Goal: Find specific page/section: Find specific page/section

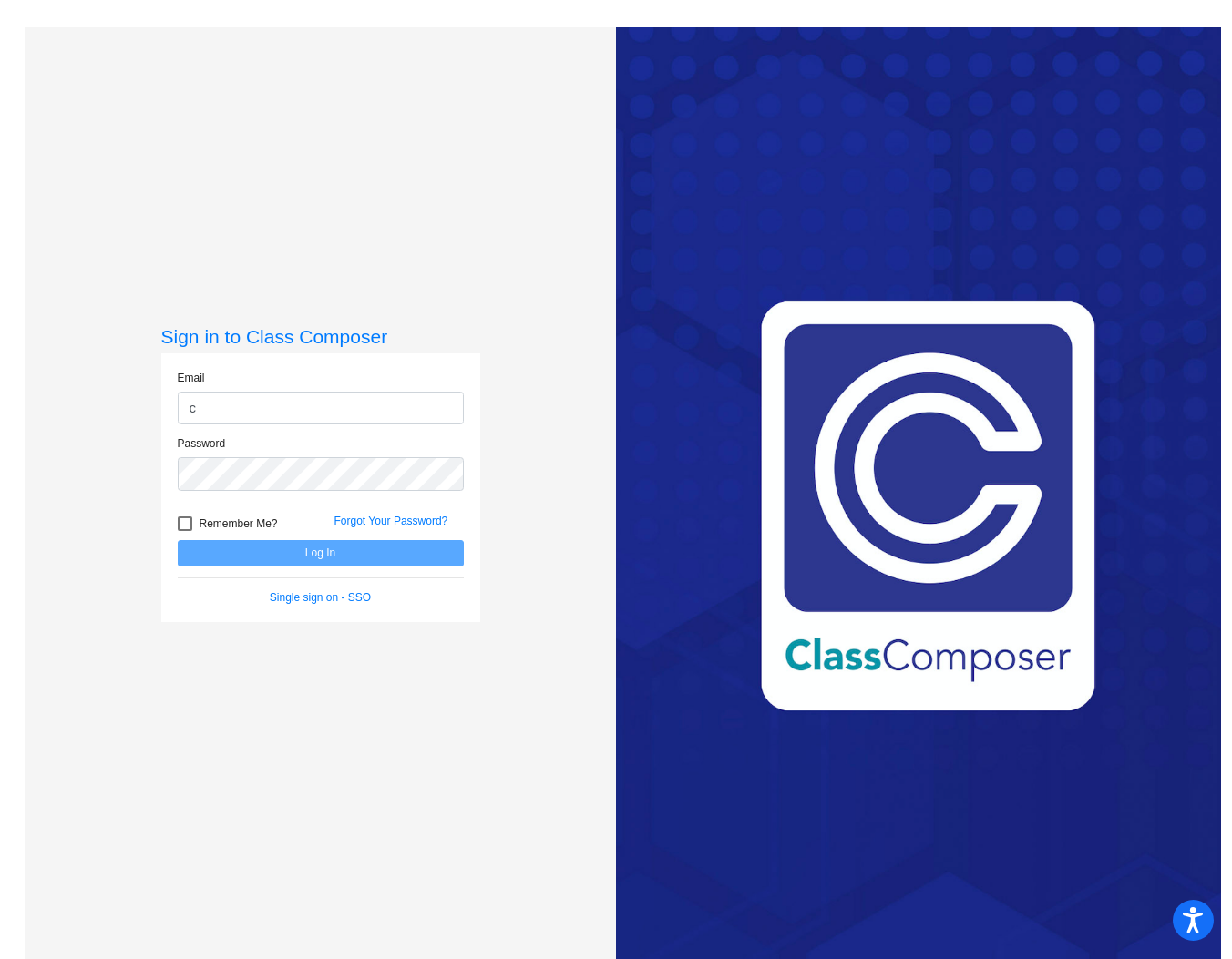
type input "[EMAIL_ADDRESS][DOMAIN_NAME]"
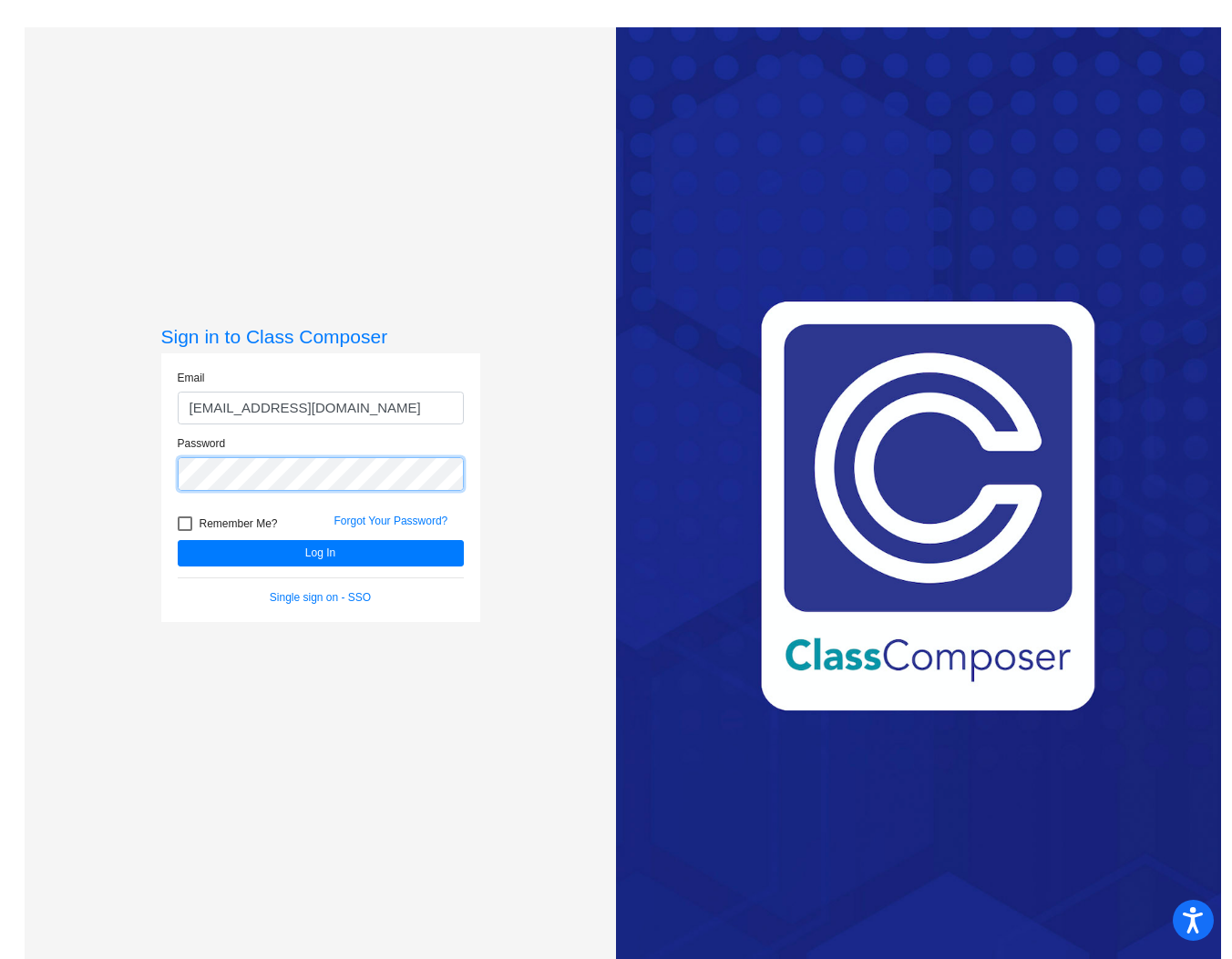
click at [178, 540] on button "Log In" at bounding box center [321, 553] width 286 height 27
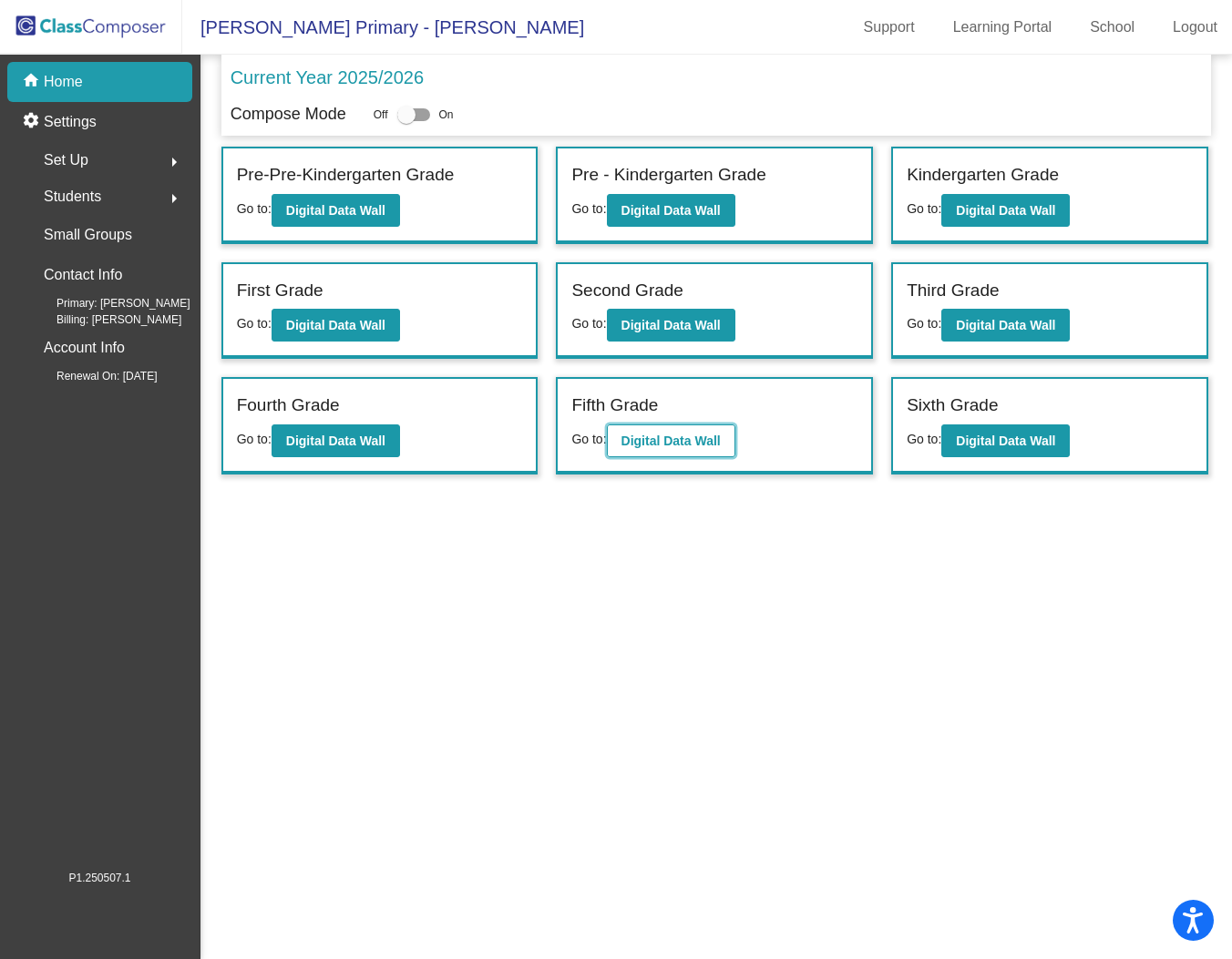
click at [678, 442] on b "Digital Data Wall" at bounding box center [671, 441] width 99 height 15
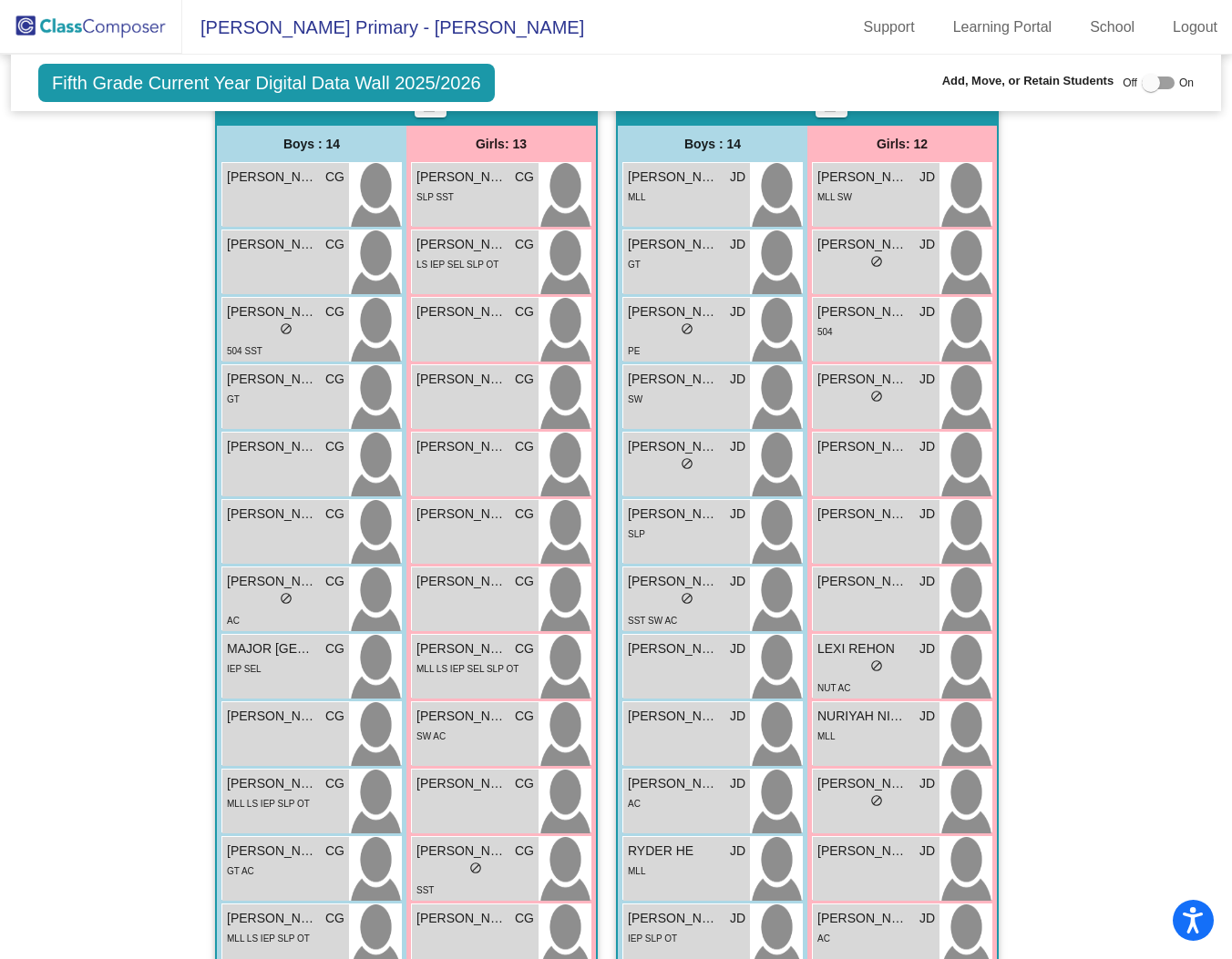
scroll to position [1566, 0]
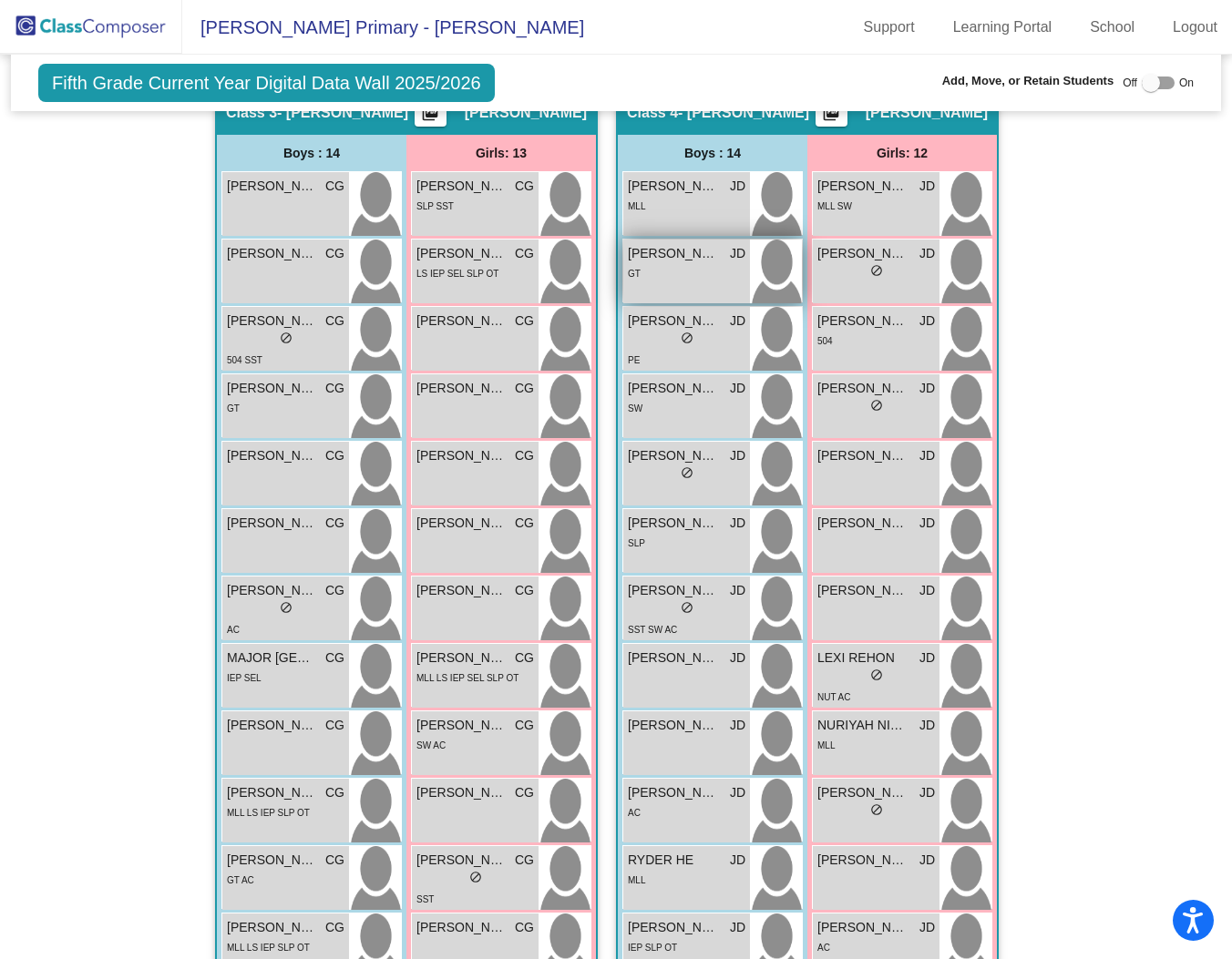
click at [685, 253] on span "[PERSON_NAME]" at bounding box center [673, 253] width 91 height 19
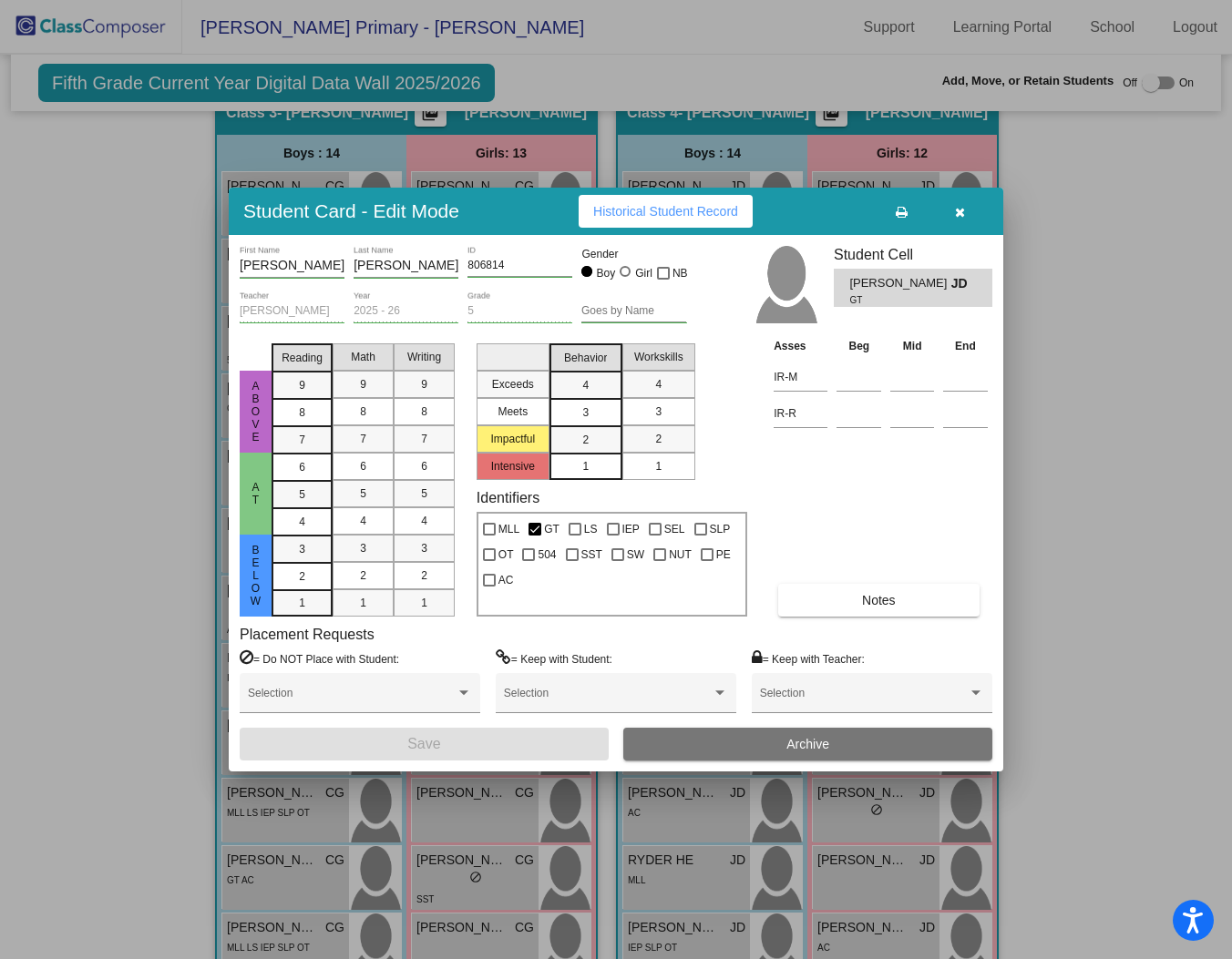
click at [957, 210] on icon "button" at bounding box center [959, 213] width 10 height 13
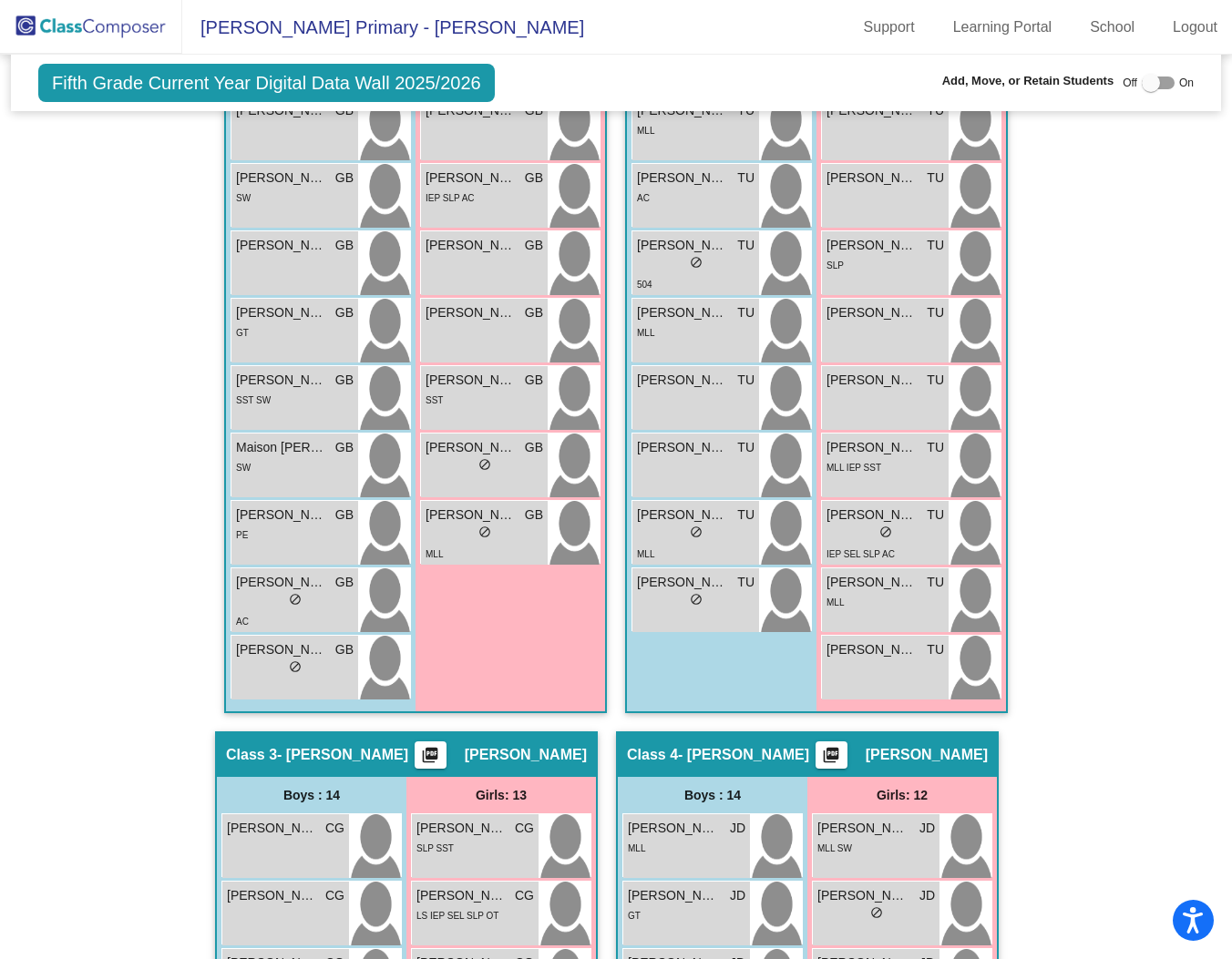
scroll to position [891, 0]
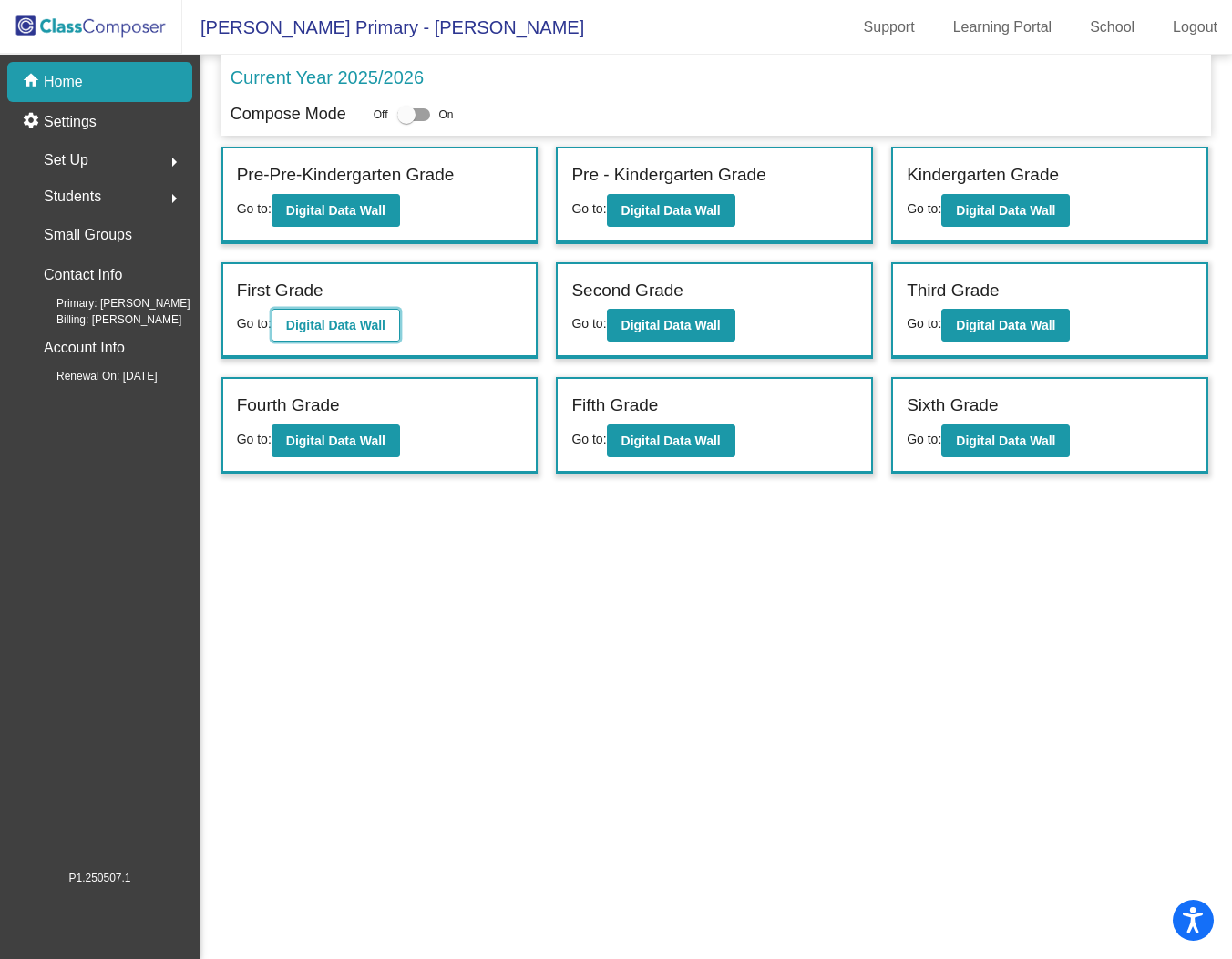
click at [332, 326] on b "Digital Data Wall" at bounding box center [336, 325] width 99 height 15
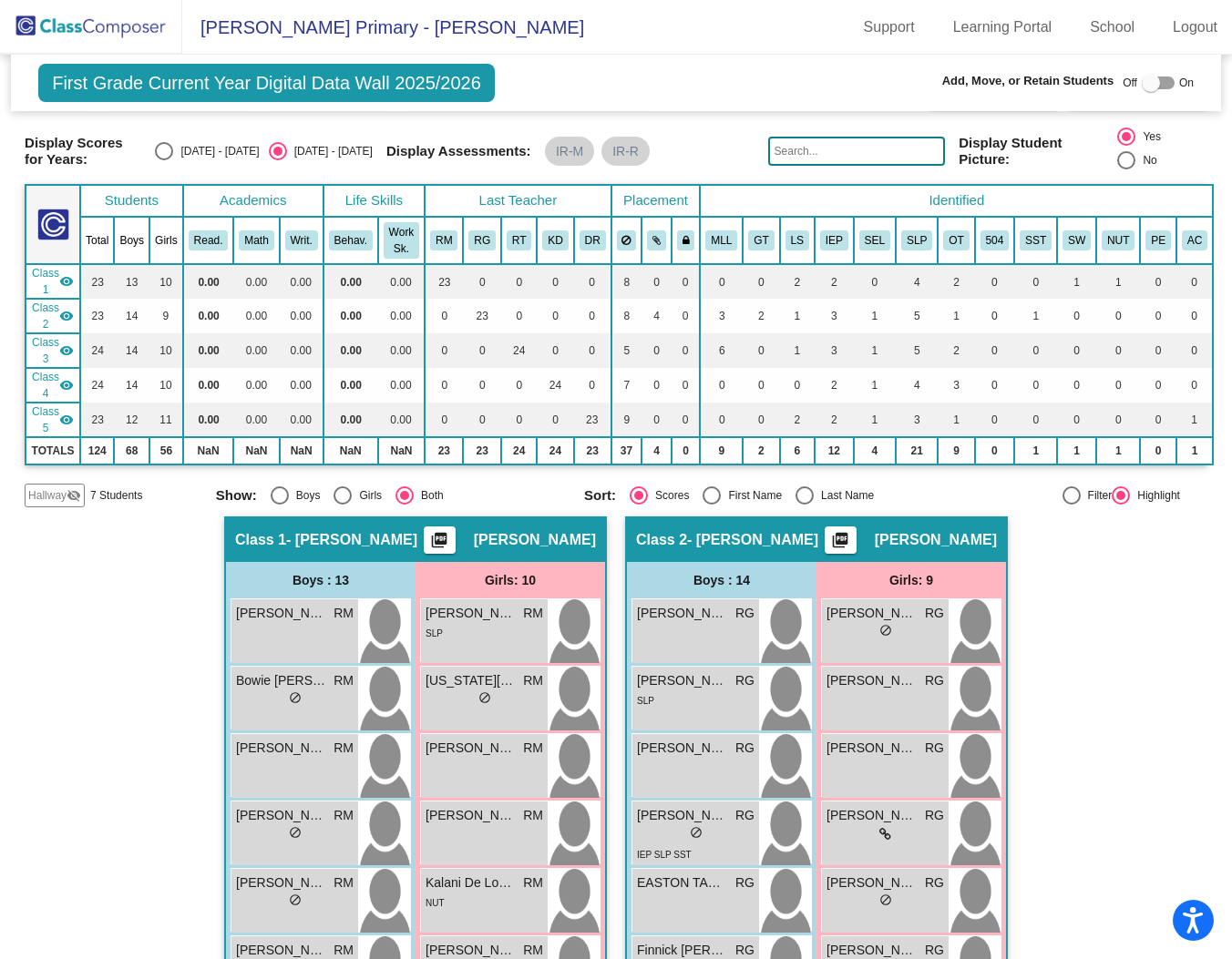
scroll to position [33, 0]
